Goal: Communication & Community: Answer question/provide support

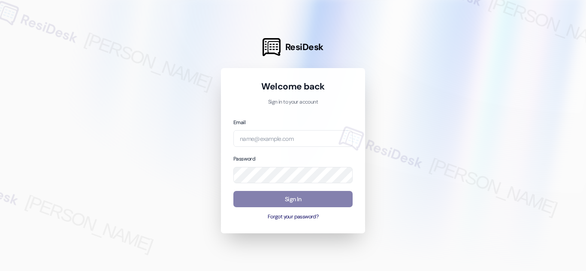
click at [457, 60] on div at bounding box center [293, 135] width 586 height 271
drag, startPoint x: 288, startPoint y: 140, endPoint x: 336, endPoint y: 129, distance: 49.4
click at [288, 140] on input "email" at bounding box center [292, 138] width 119 height 17
type input "automated-surveys-crawford_hoying-[PERSON_NAME].acueza@crawford_[DOMAIN_NAME]"
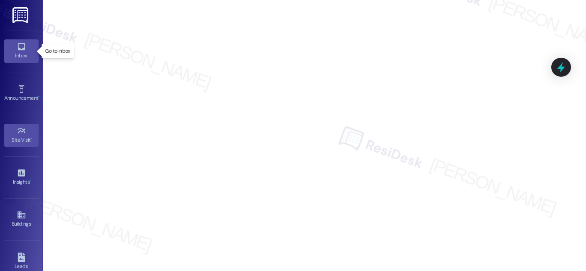
click at [24, 49] on link "Inbox" at bounding box center [21, 50] width 34 height 23
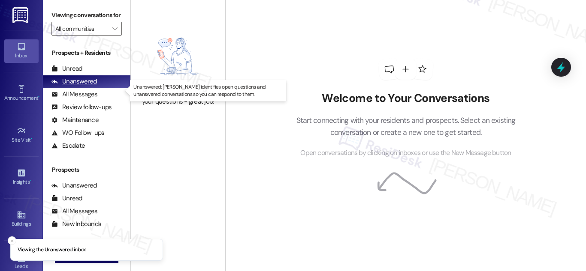
click at [73, 86] on div "Unanswered" at bounding box center [73, 81] width 45 height 9
